Goal: Information Seeking & Learning: Learn about a topic

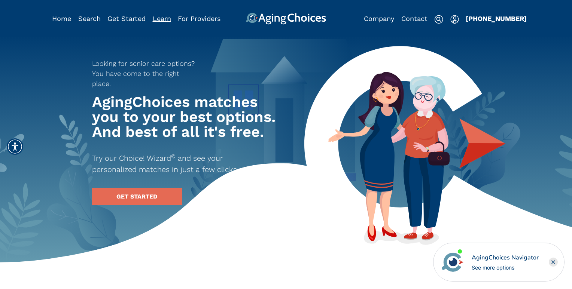
click at [162, 18] on link "Learn" at bounding box center [162, 19] width 18 height 8
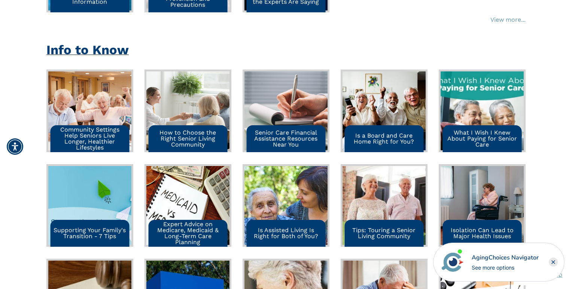
scroll to position [698, 0]
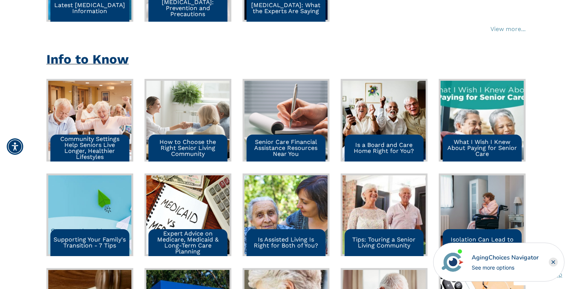
click at [89, 62] on h2 "Info to Know" at bounding box center [87, 59] width 82 height 15
